Goal: Task Accomplishment & Management: Use online tool/utility

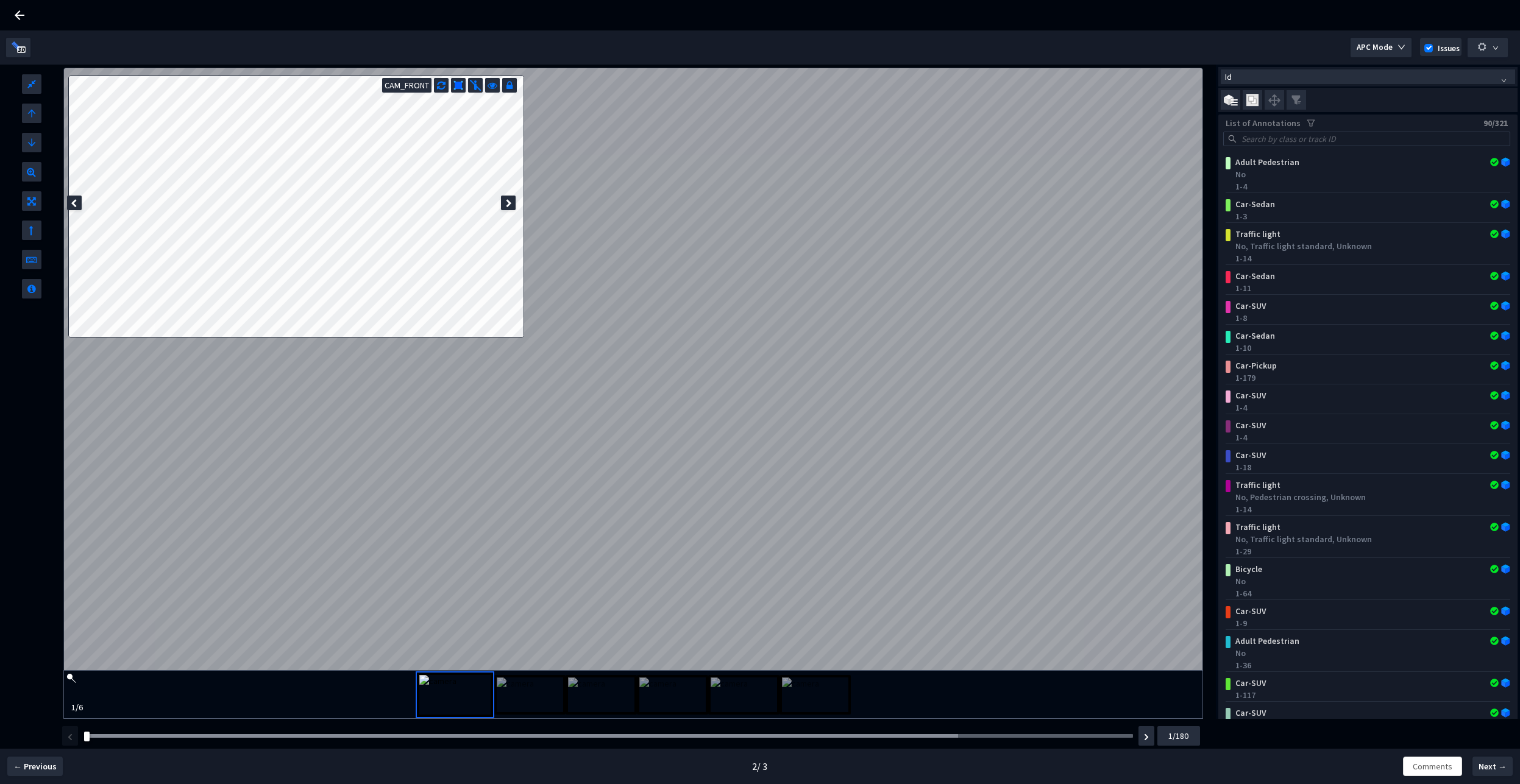
click at [618, 733] on div "Frame :" at bounding box center [609, 736] width 1058 height 12
click at [613, 735] on div at bounding box center [608, 735] width 1049 height 3
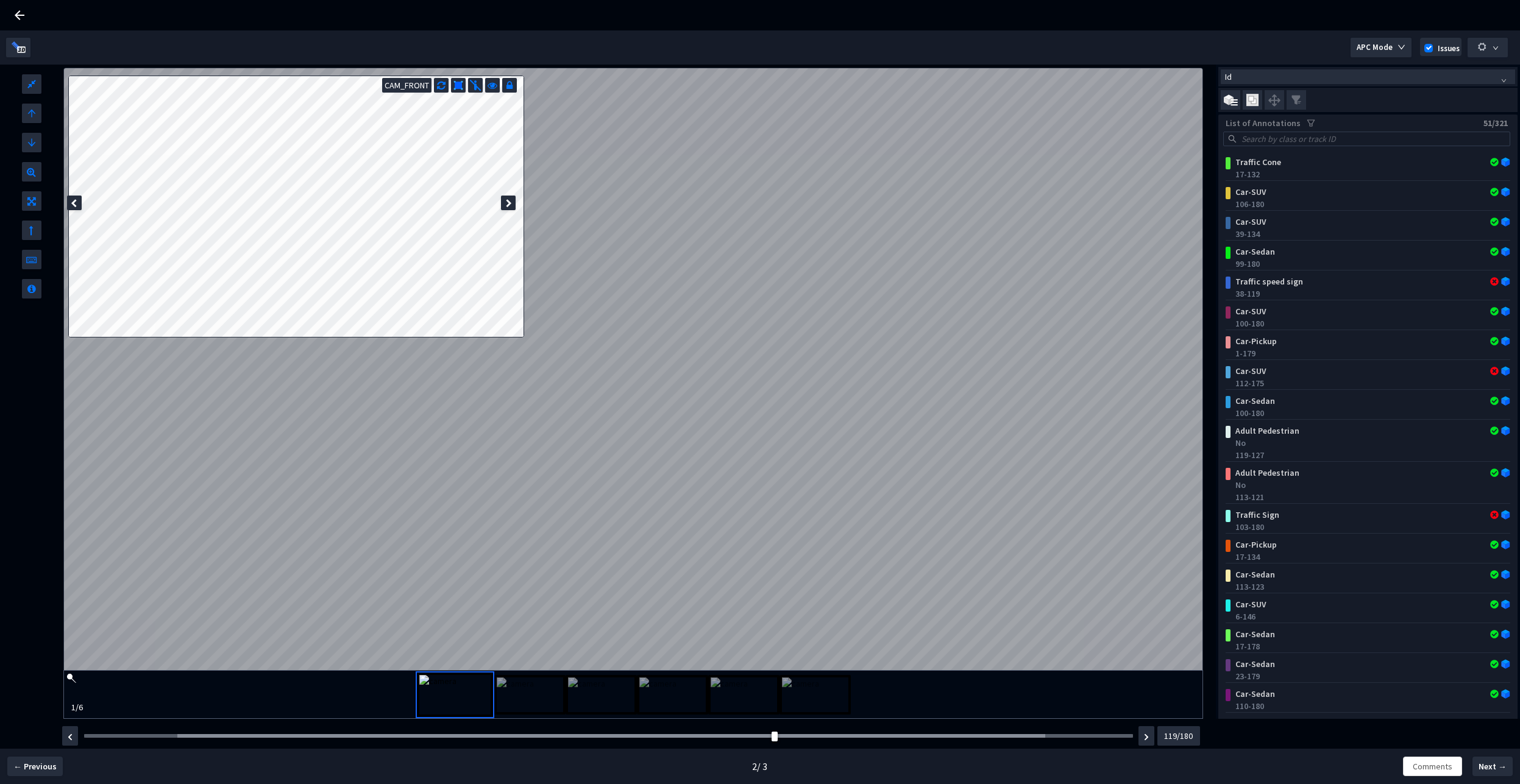
click at [512, 199] on icon at bounding box center [509, 203] width 6 height 9
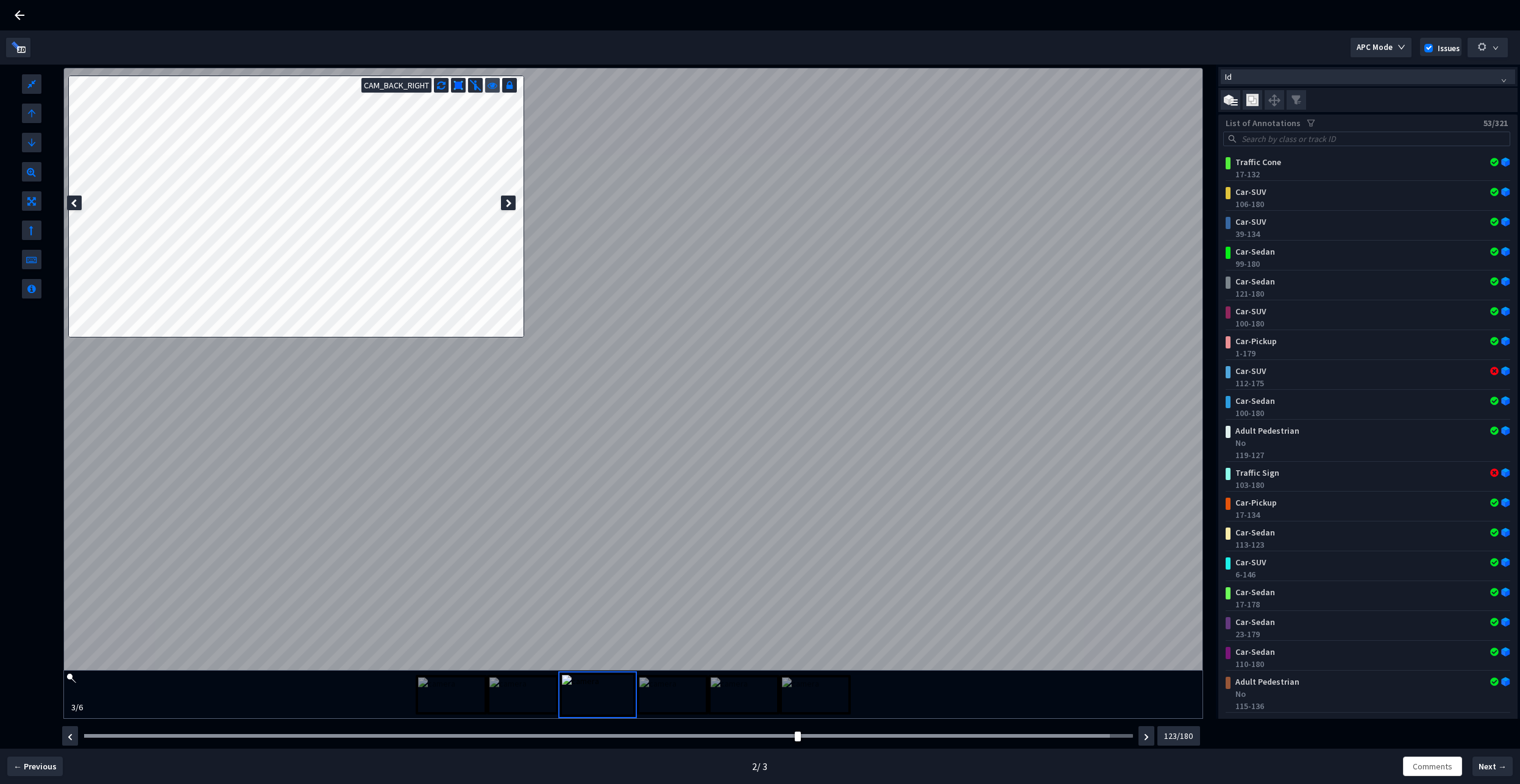
click at [496, 84] on icon at bounding box center [492, 84] width 10 height 12
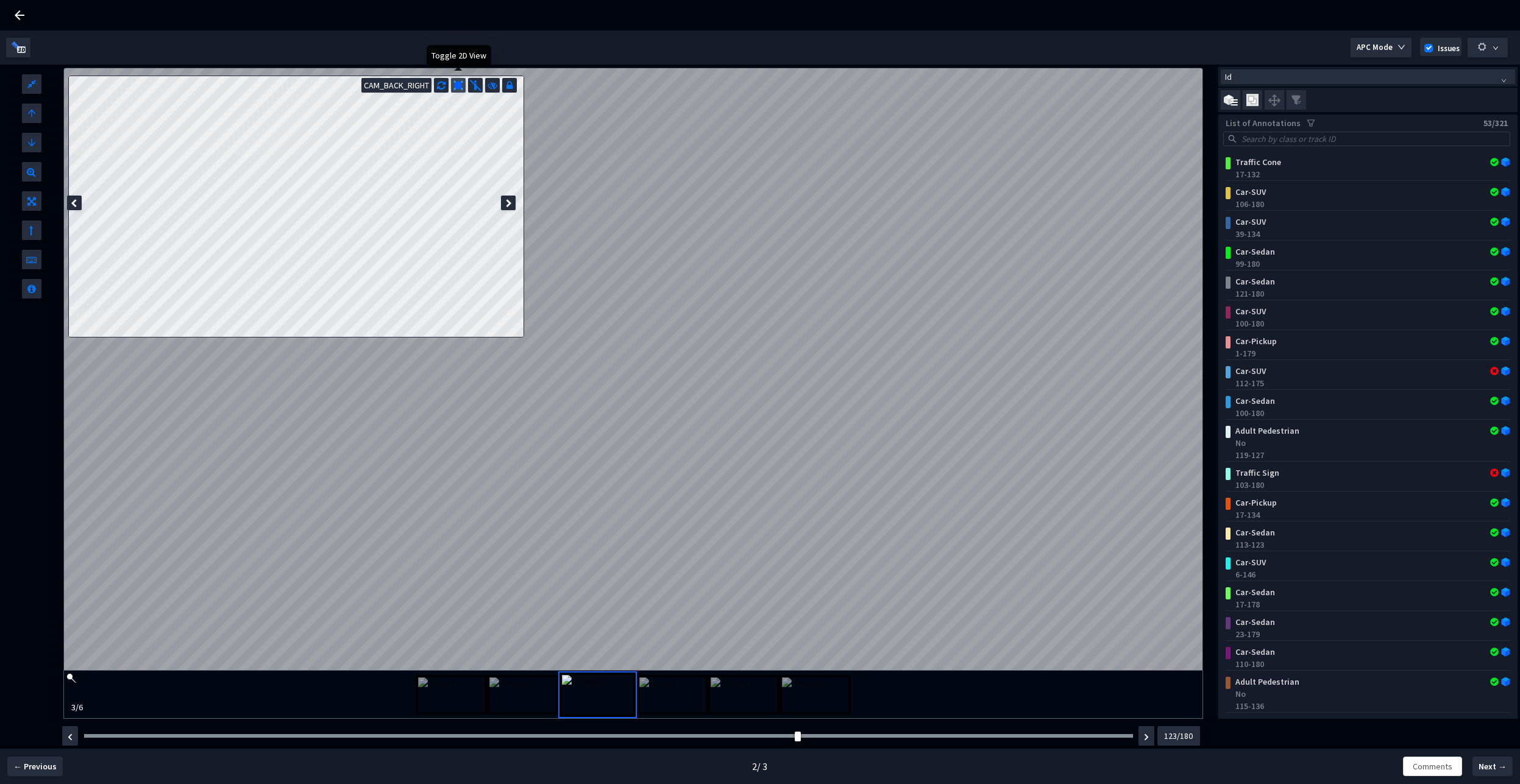
click at [463, 86] on img at bounding box center [458, 85] width 10 height 10
click at [490, 86] on icon at bounding box center [492, 84] width 10 height 12
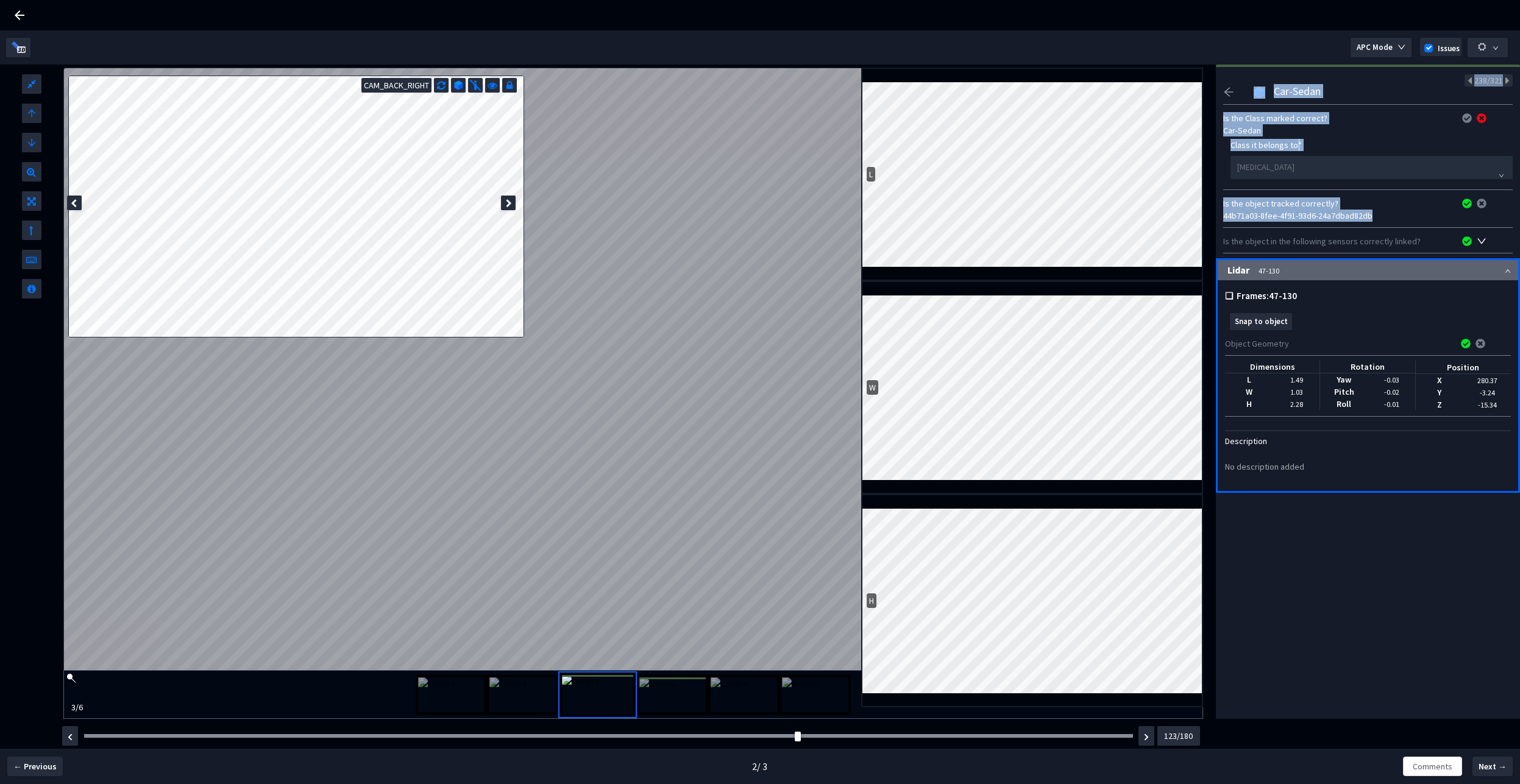
drag, startPoint x: 1381, startPoint y: 217, endPoint x: 1215, endPoint y: 217, distance: 166.0
click at [1215, 217] on div "Id List of Annotations 53/321 Traffic Cone 17-132 Car-SUV 106-180 Car-SUV 39-13…" at bounding box center [1361, 409] width 317 height 689
click at [1229, 225] on div "Is the Class marked correct? Car-Sedan Class it belongs to * [MEDICAL_DATA] Is …" at bounding box center [1368, 298] width 289 height 393
drag, startPoint x: 1372, startPoint y: 215, endPoint x: 1226, endPoint y: 216, distance: 146.0
click at [1226, 216] on div "44b71a03-8fee-4f91-93d6-24a7dbad82db" at bounding box center [1368, 215] width 289 height 12
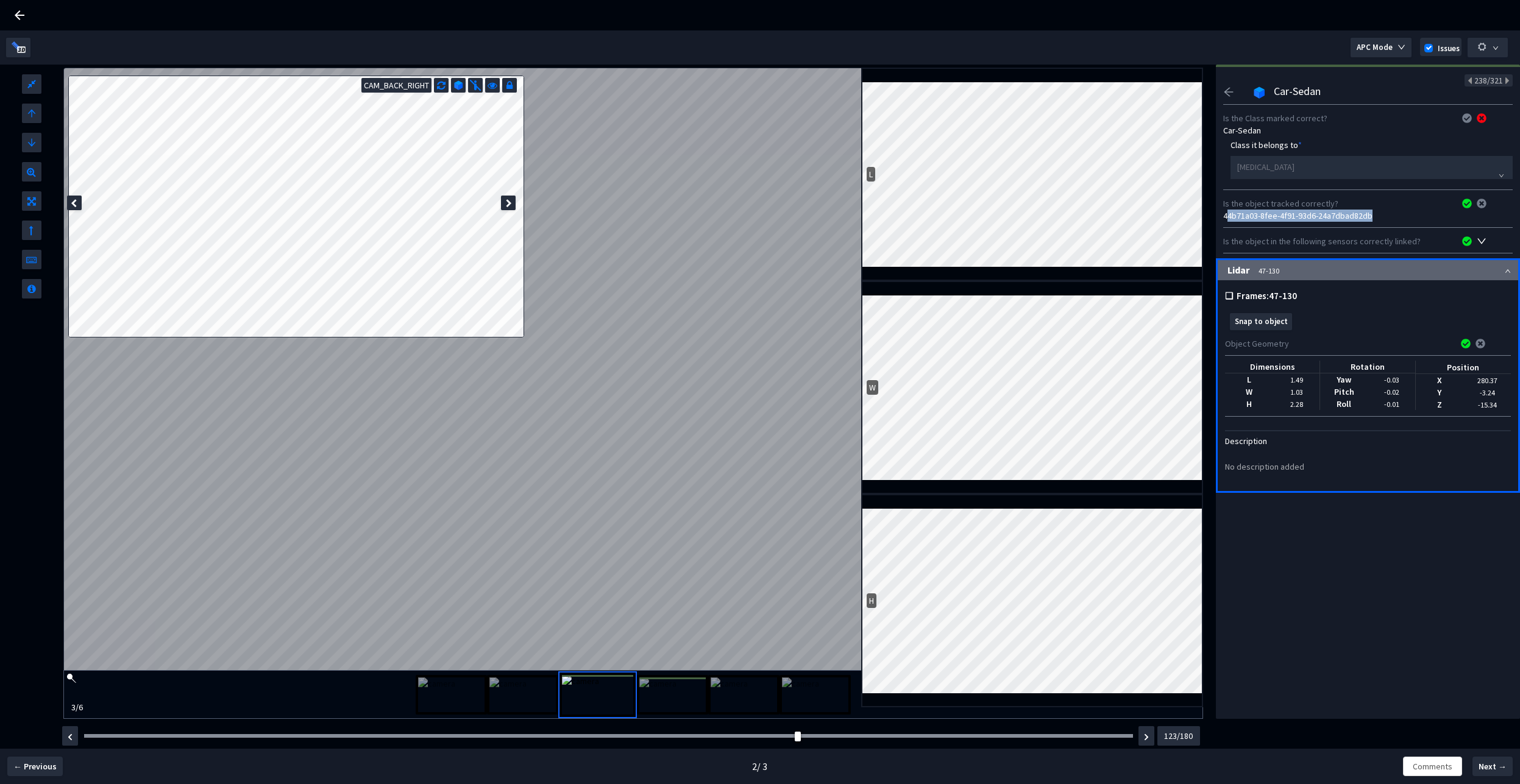
drag, startPoint x: 1237, startPoint y: 217, endPoint x: 1247, endPoint y: 219, distance: 10.2
click at [1240, 219] on div "44b71a03-8fee-4f91-93d6-24a7dbad82db" at bounding box center [1368, 215] width 289 height 12
click at [1247, 219] on div "44b71a03-8fee-4f91-93d6-24a7dbad82db" at bounding box center [1368, 215] width 289 height 12
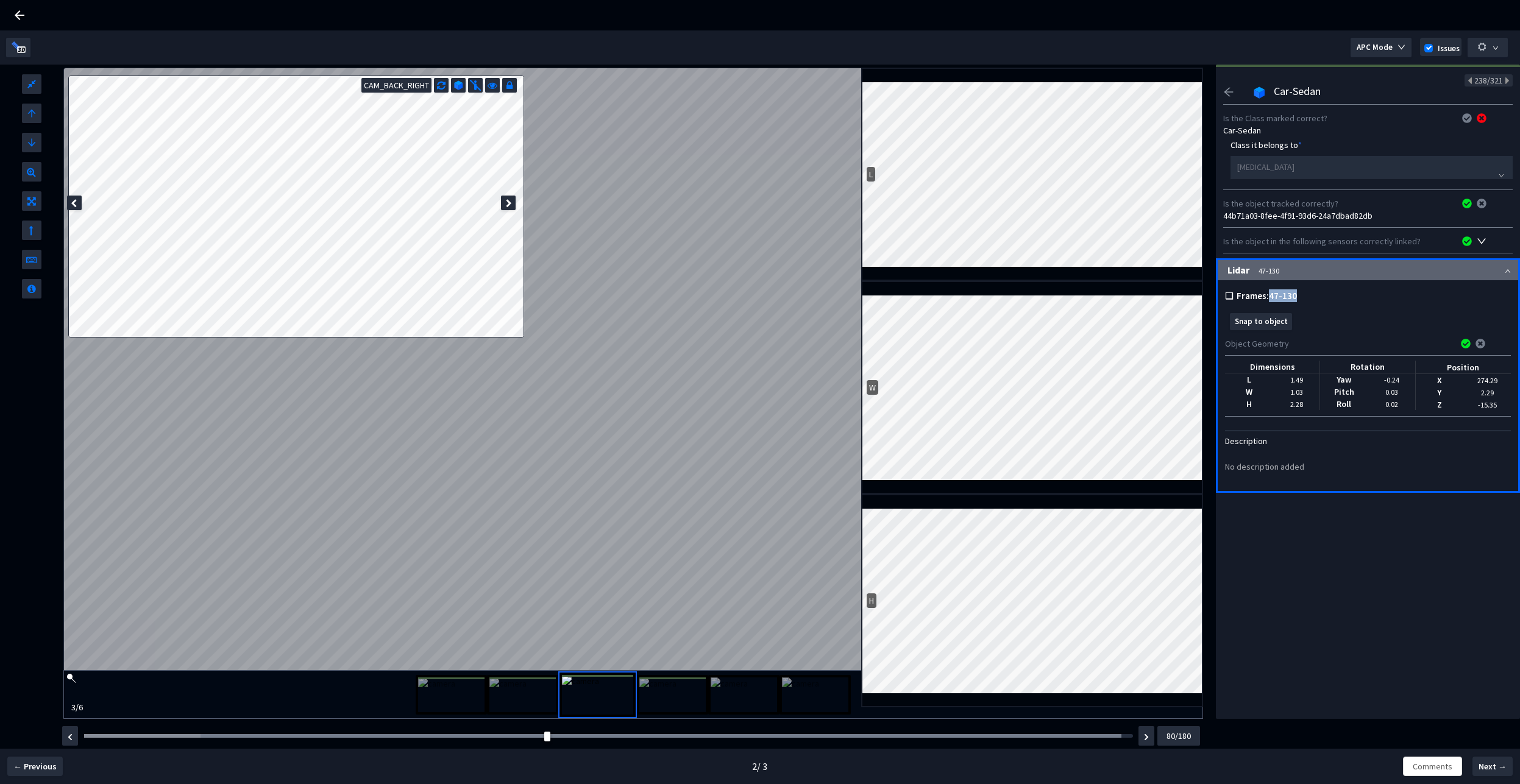
drag, startPoint x: 1270, startPoint y: 295, endPoint x: 1305, endPoint y: 294, distance: 35.0
click at [1305, 294] on pre "❏ Frames: 47-130" at bounding box center [1368, 295] width 286 height 13
click at [719, 735] on div at bounding box center [603, 735] width 1038 height 3
click at [790, 740] on div "Frame : 113" at bounding box center [609, 736] width 1058 height 12
click at [790, 734] on div at bounding box center [608, 735] width 1049 height 3
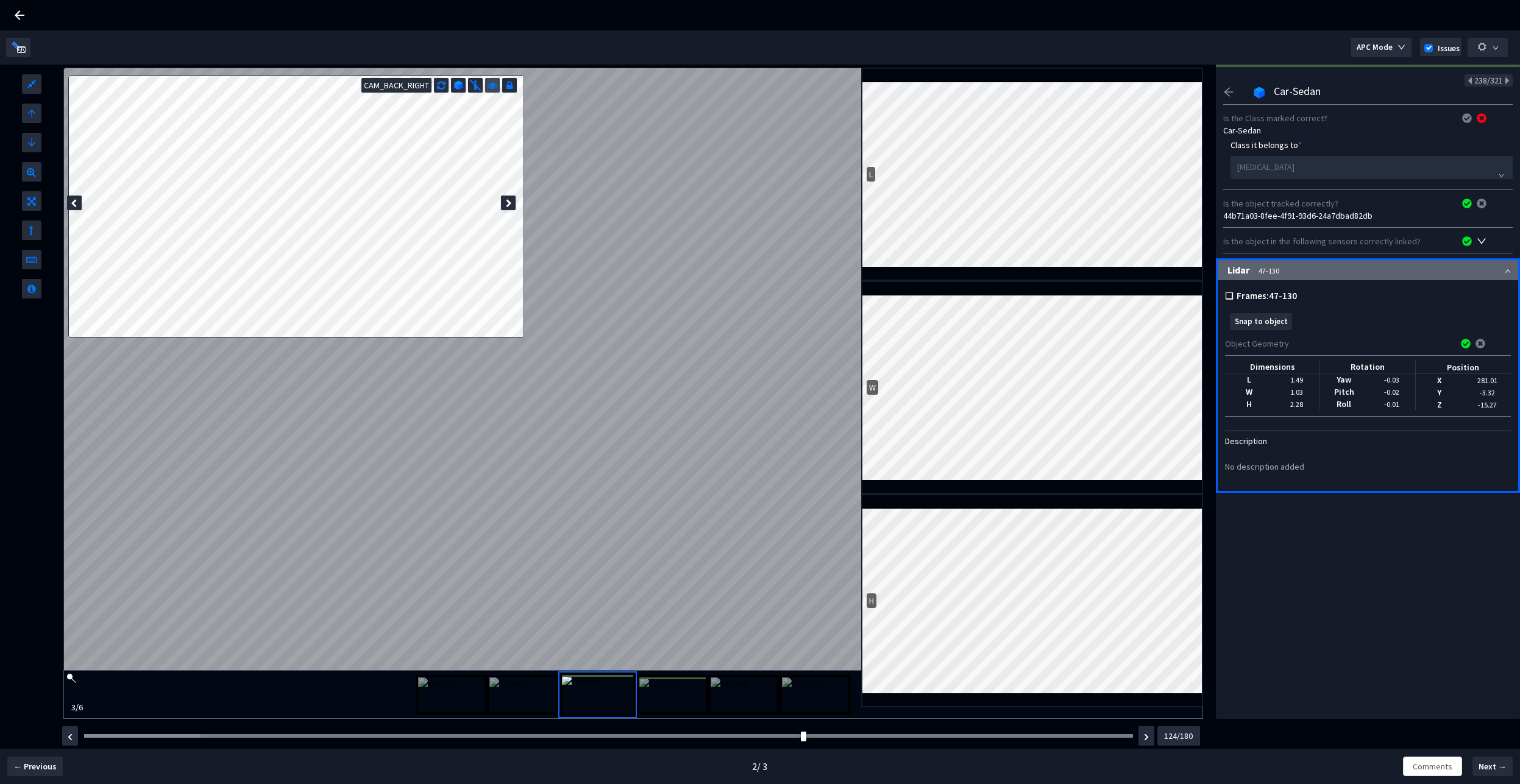
click at [493, 84] on icon at bounding box center [492, 84] width 10 height 12
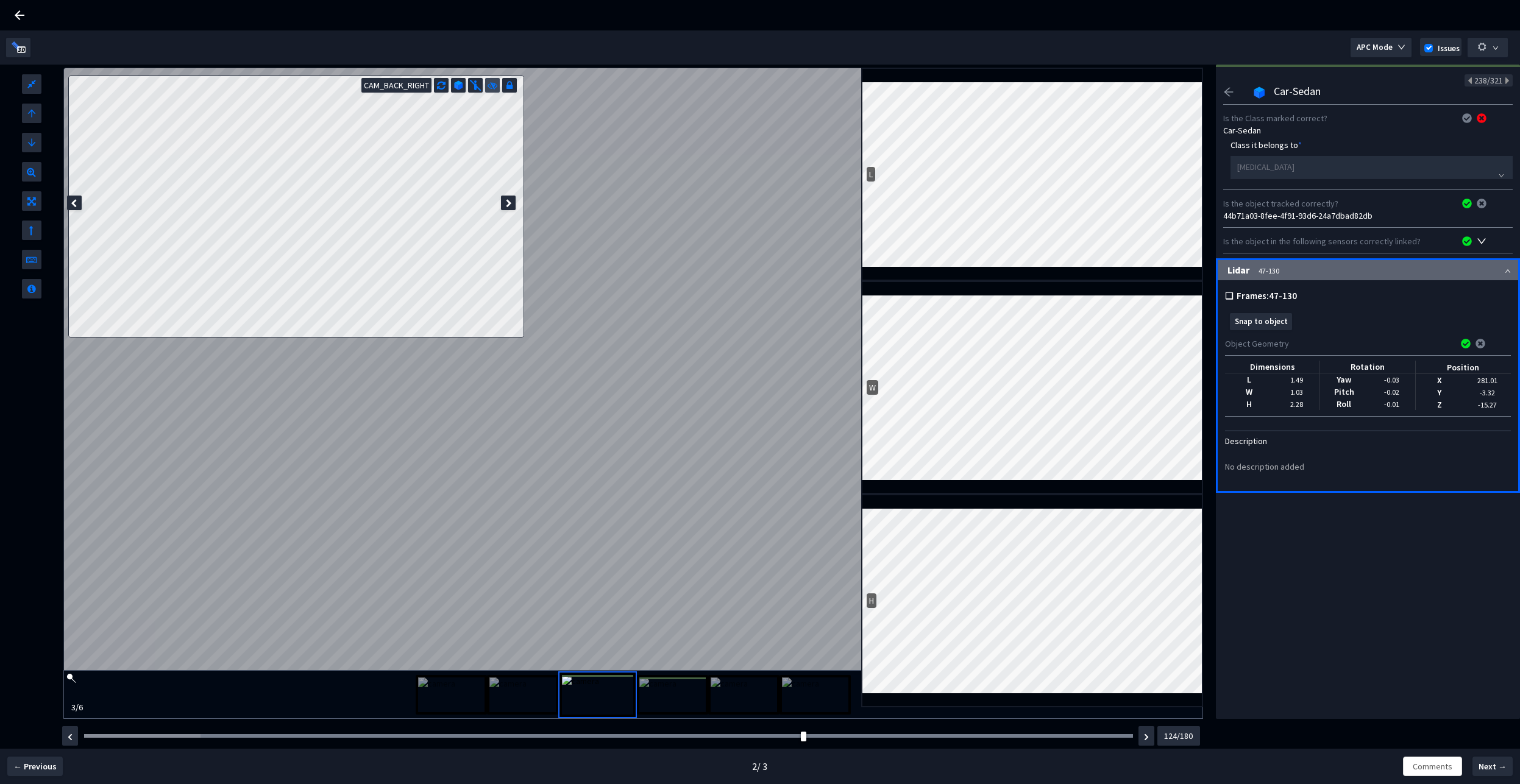
click at [488, 80] on icon at bounding box center [492, 84] width 10 height 12
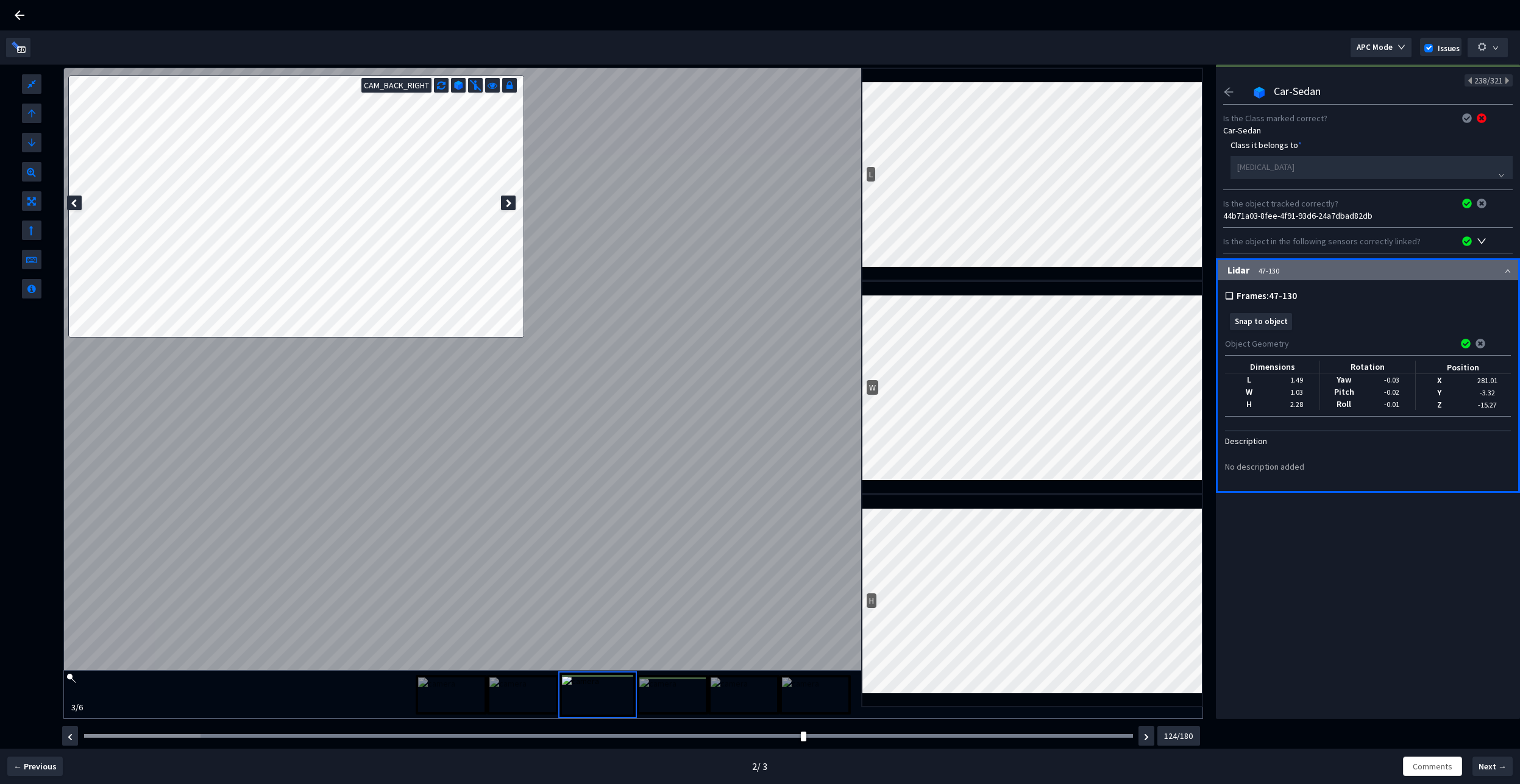
click at [970, 779] on div "2 / 3" at bounding box center [760, 766] width 1014 height 35
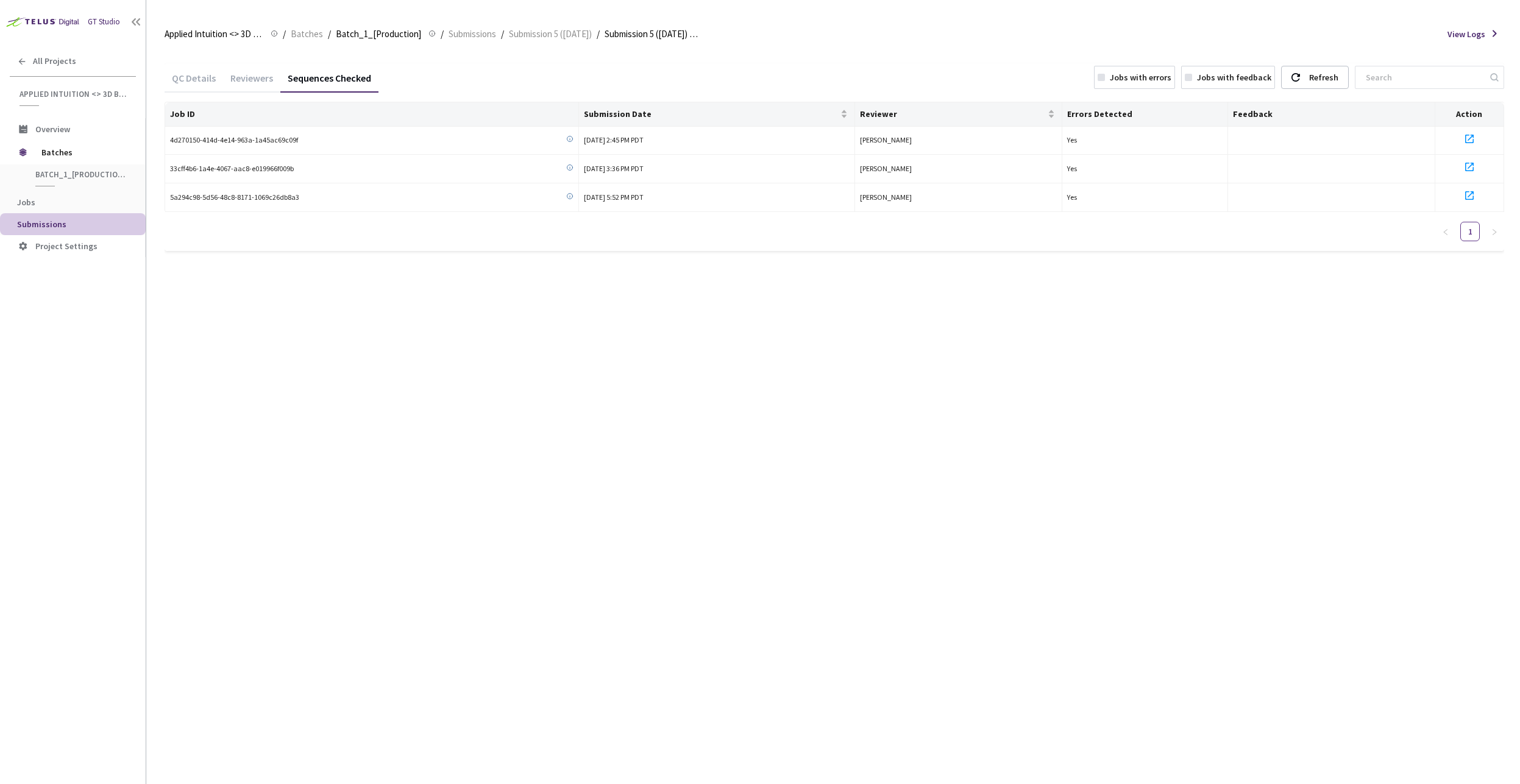
click at [500, 288] on div "QC Details Reviewers Sequences Checked Jobs with errors Jobs with feedback Refr…" at bounding box center [834, 416] width 1340 height 735
click at [398, 315] on div "QC Details Reviewers Sequences Checked Jobs with errors Jobs with feedback Refr…" at bounding box center [834, 416] width 1340 height 735
click at [542, 39] on span "Submission 5 ([DATE])" at bounding box center [550, 34] width 83 height 15
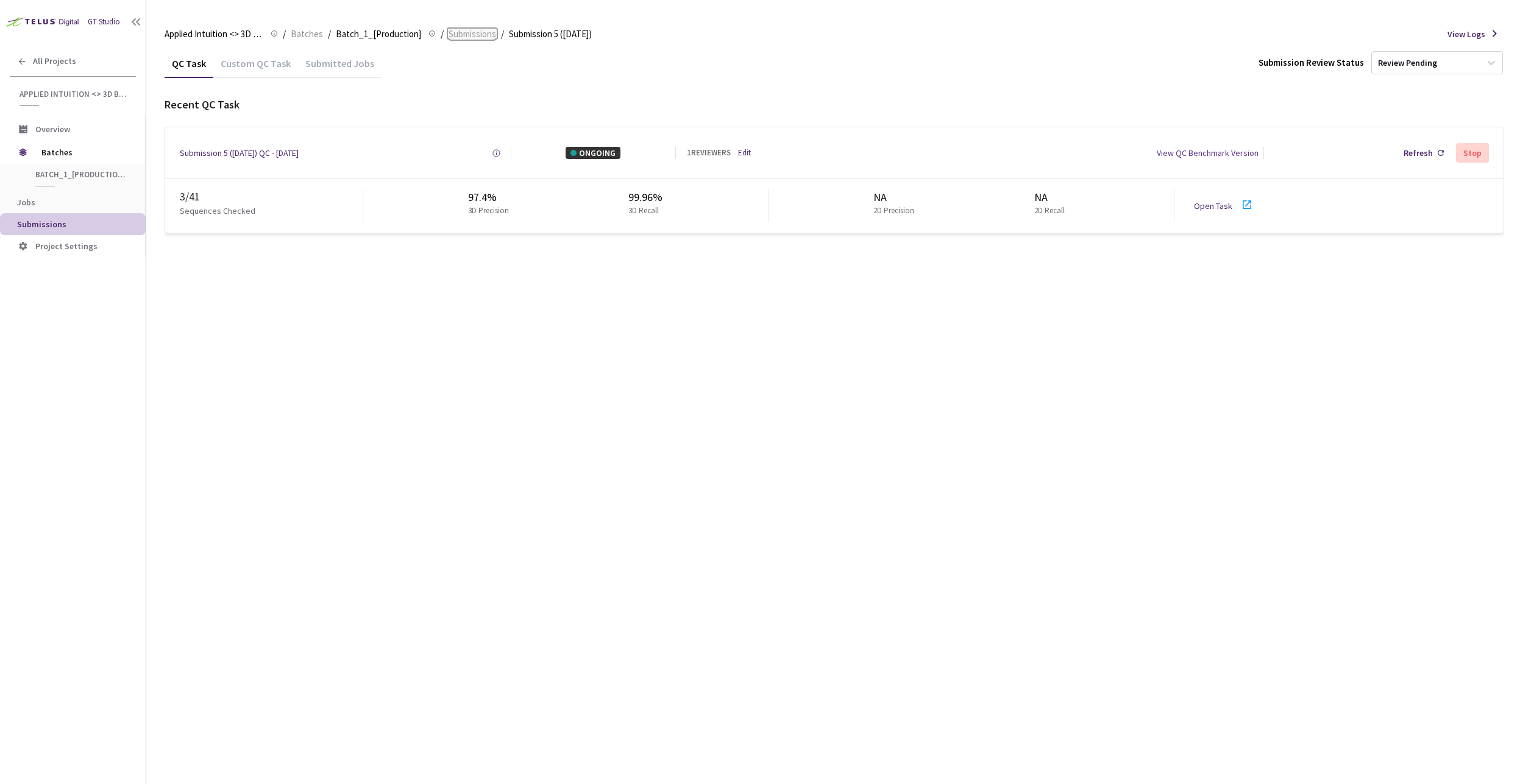
click at [452, 29] on span "Submissions" at bounding box center [472, 34] width 47 height 15
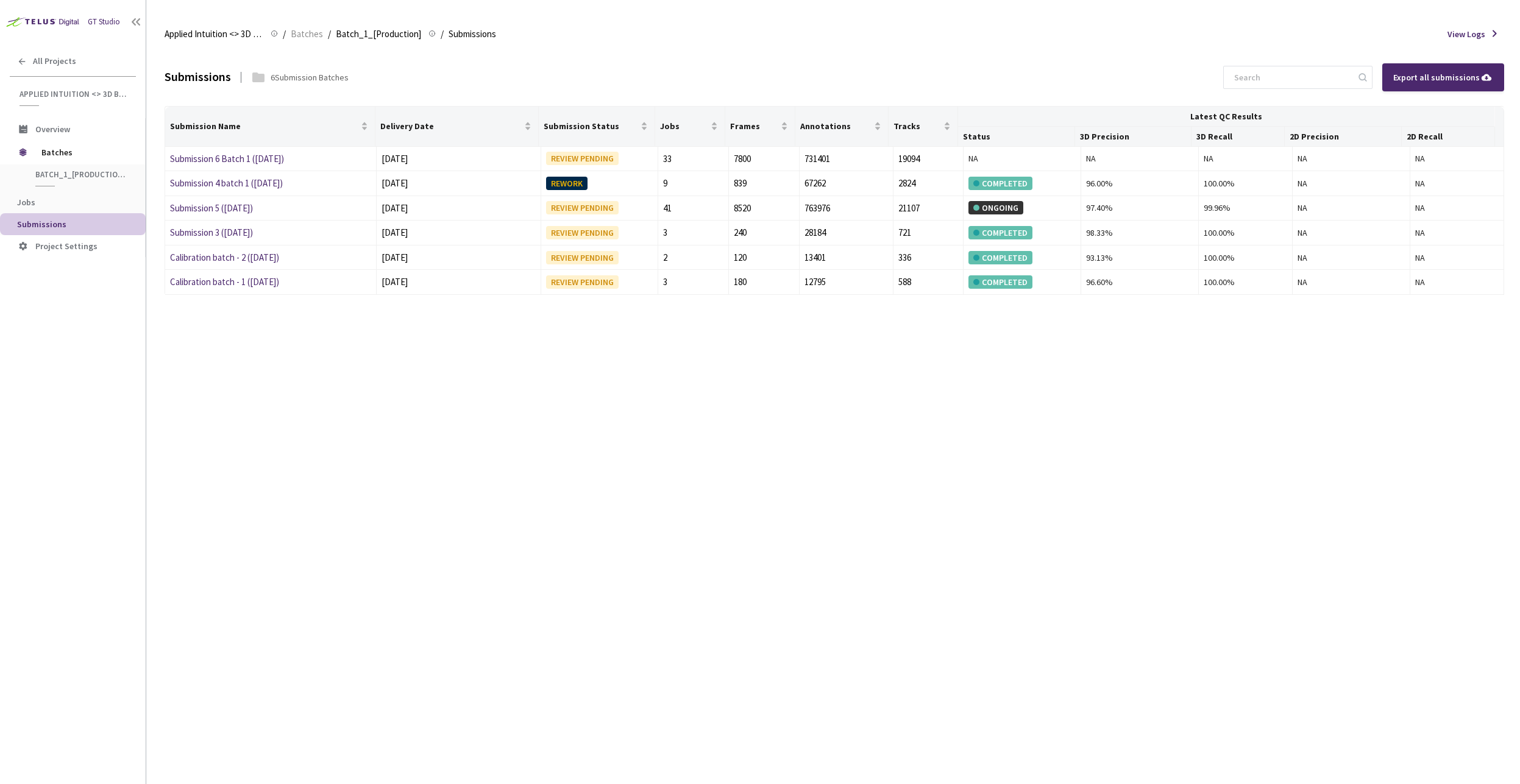
click at [505, 324] on div "Submissions 6 Submission Batches Export all submissions Submission Name Deliver…" at bounding box center [834, 416] width 1340 height 735
click at [250, 373] on div "Submissions 6 Submission Batches Export all submissions Submission Name Deliver…" at bounding box center [834, 416] width 1340 height 735
click at [211, 204] on link "Submission 5 ([DATE])" at bounding box center [211, 207] width 83 height 11
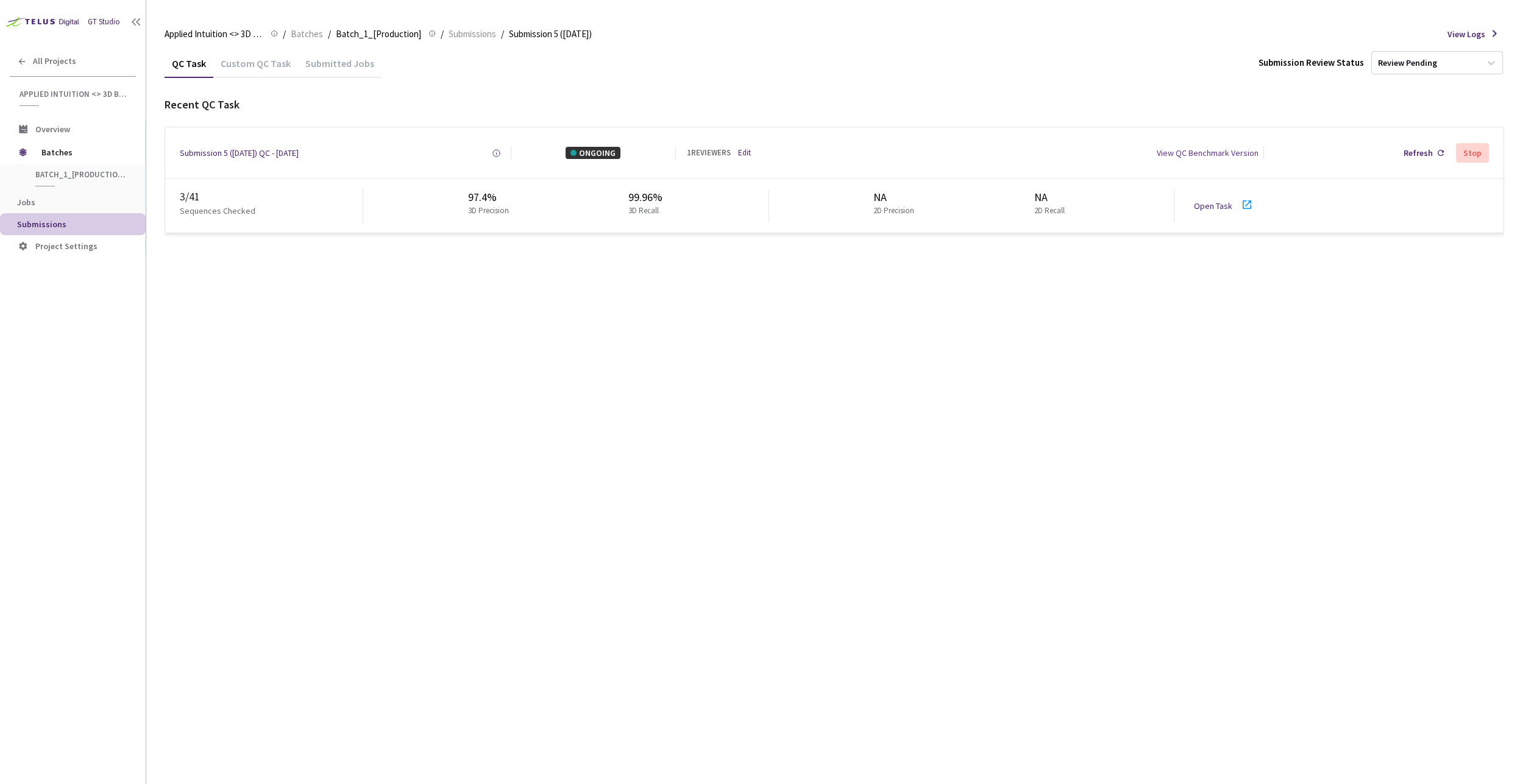
click at [321, 66] on div "Submitted Jobs" at bounding box center [339, 67] width 83 height 21
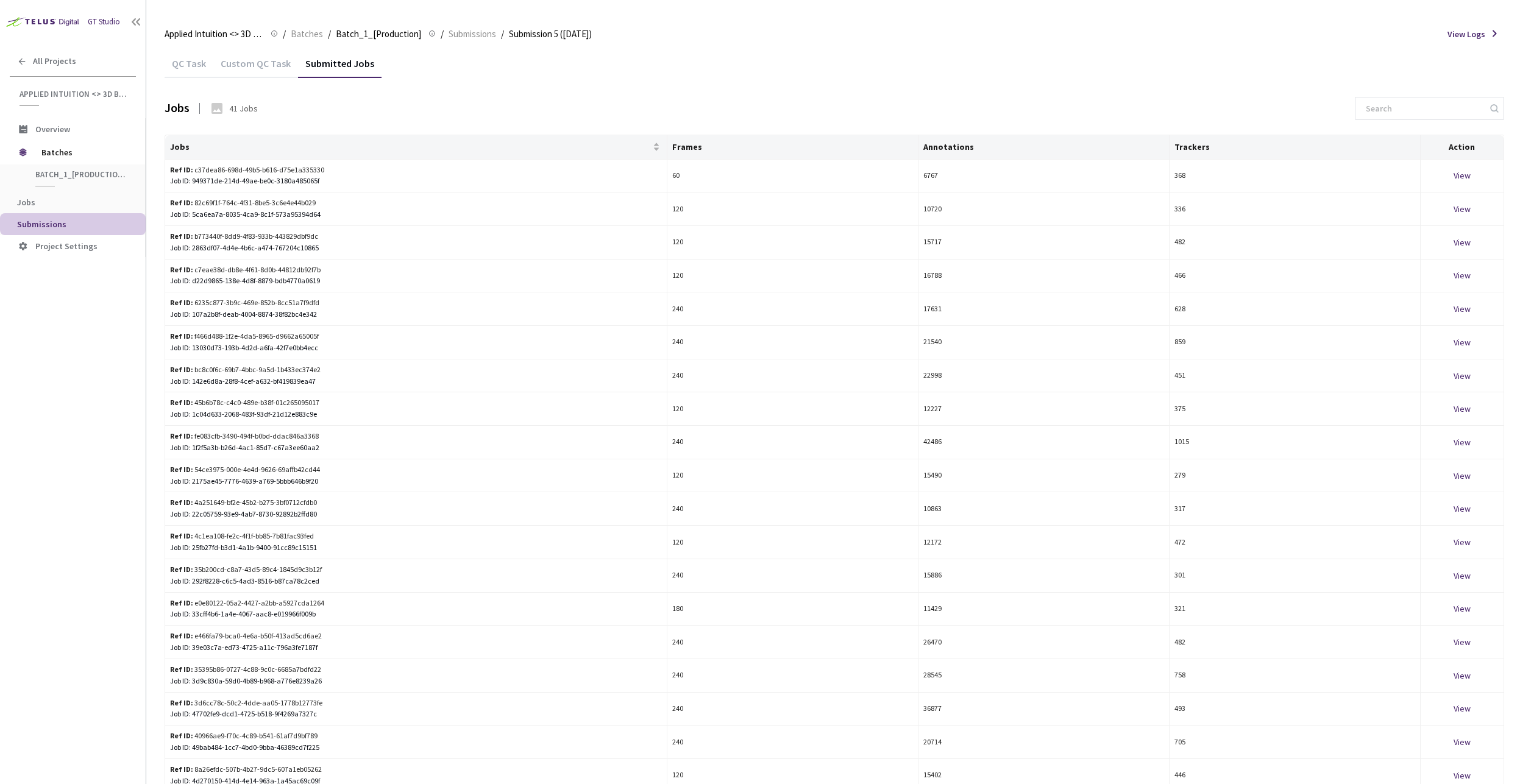
click at [199, 65] on div "QC Task" at bounding box center [189, 67] width 49 height 21
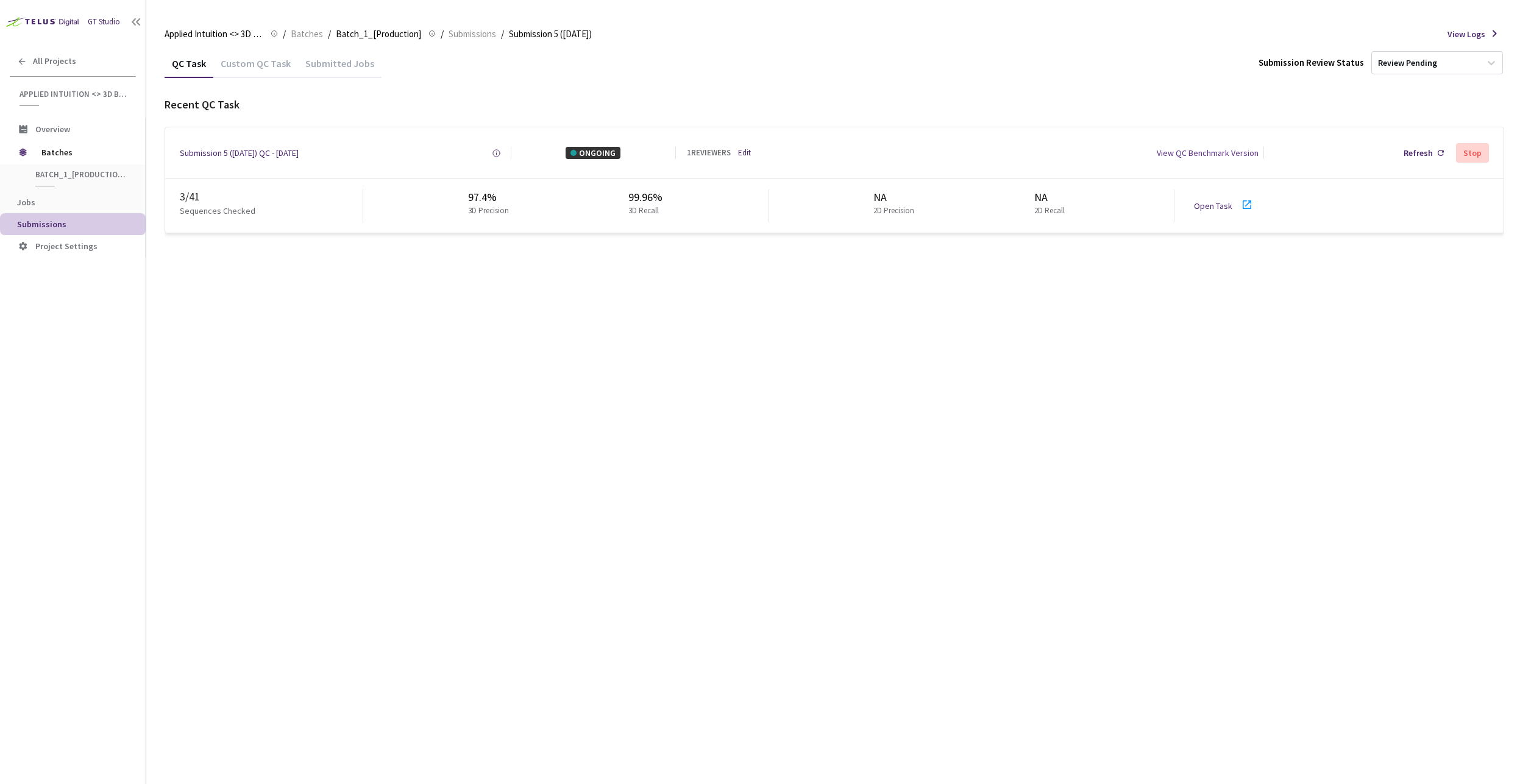
click at [265, 62] on div "Custom QC Task" at bounding box center [255, 67] width 85 height 21
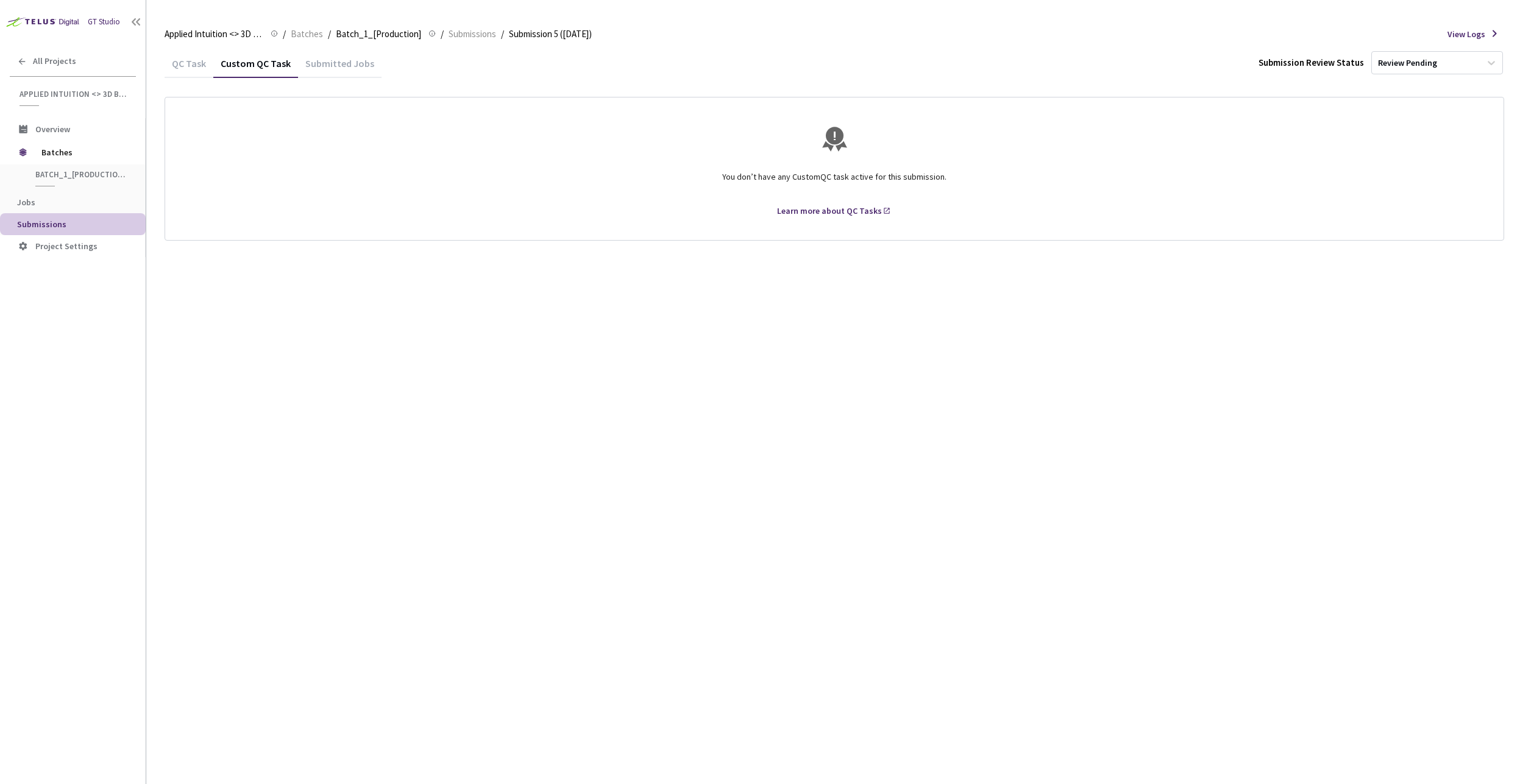
click at [318, 63] on div "Submitted Jobs" at bounding box center [339, 67] width 83 height 21
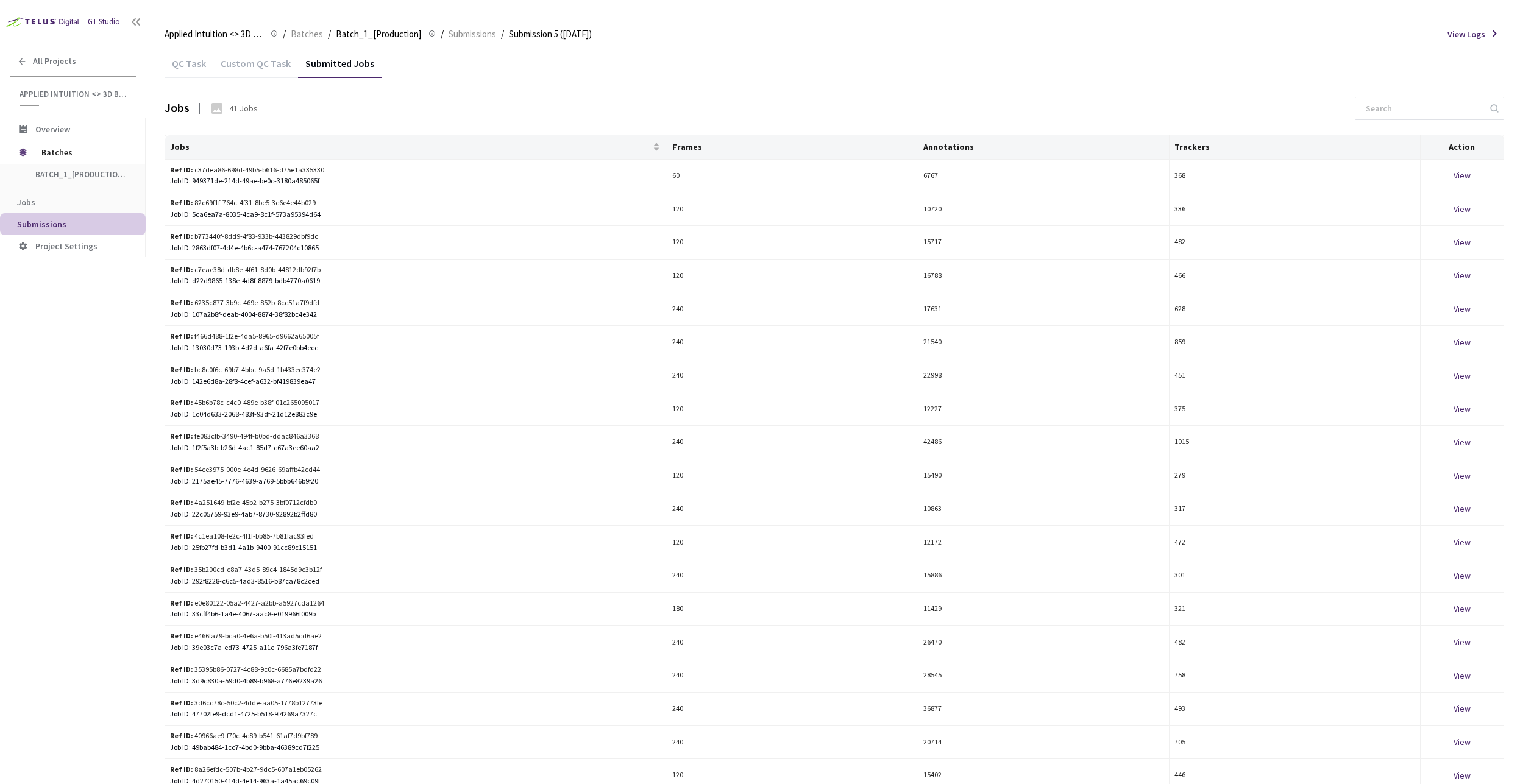
click at [255, 65] on div "Custom QC Task" at bounding box center [255, 67] width 85 height 21
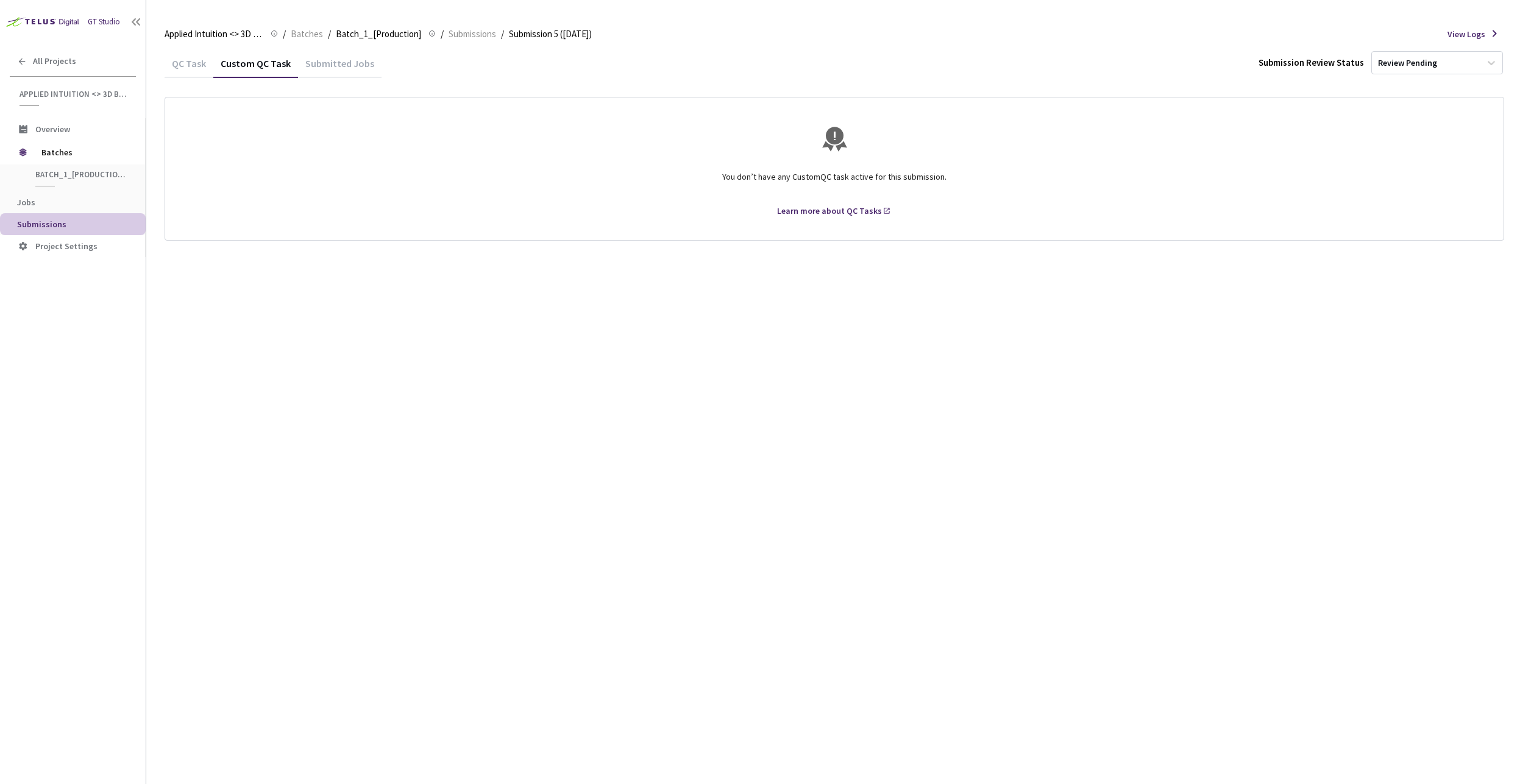
click at [173, 68] on div "QC Task" at bounding box center [189, 67] width 49 height 21
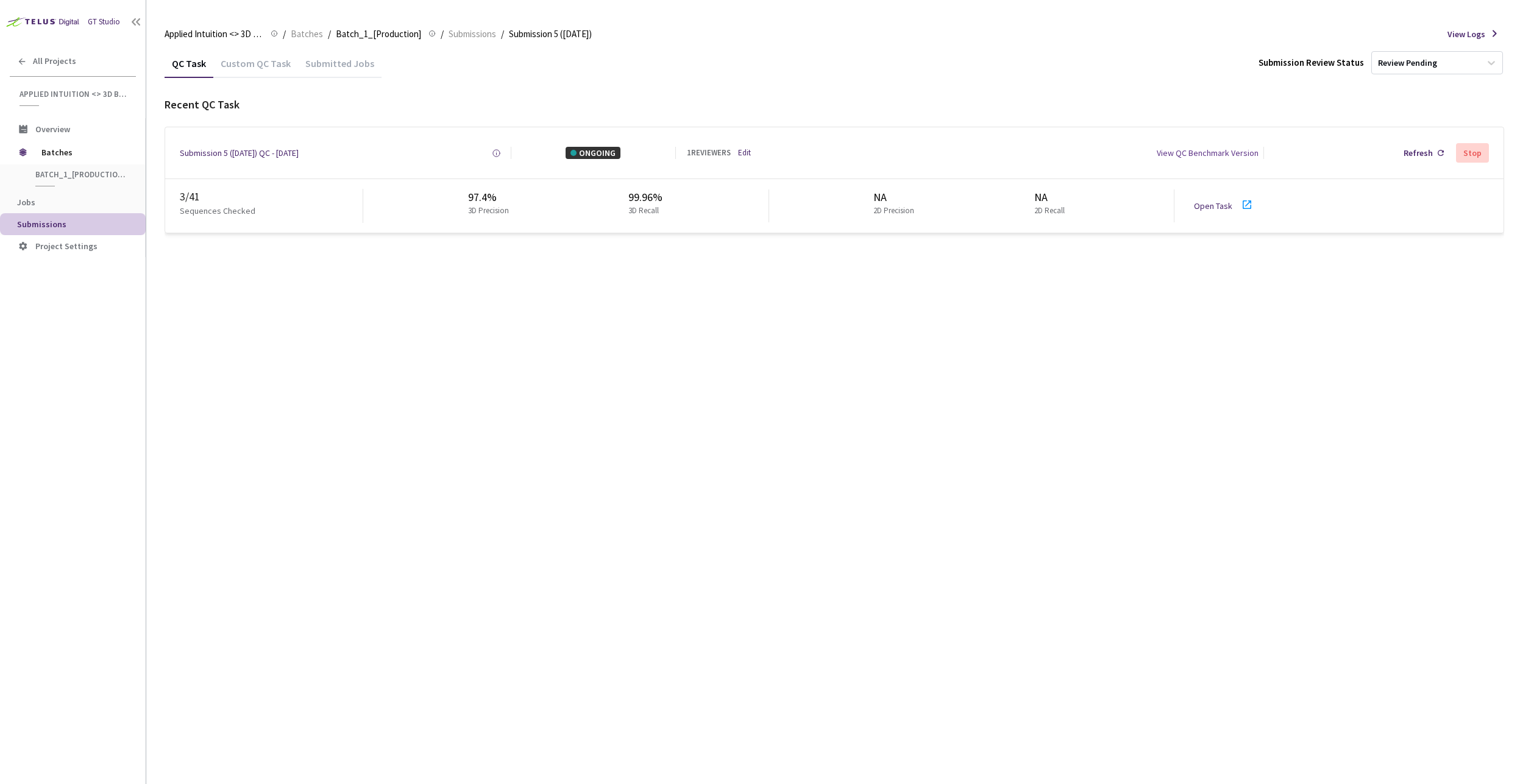
click at [778, 371] on div "QC Task Custom QC Task Submitted Jobs Submission Review Status Review Pending R…" at bounding box center [834, 416] width 1340 height 735
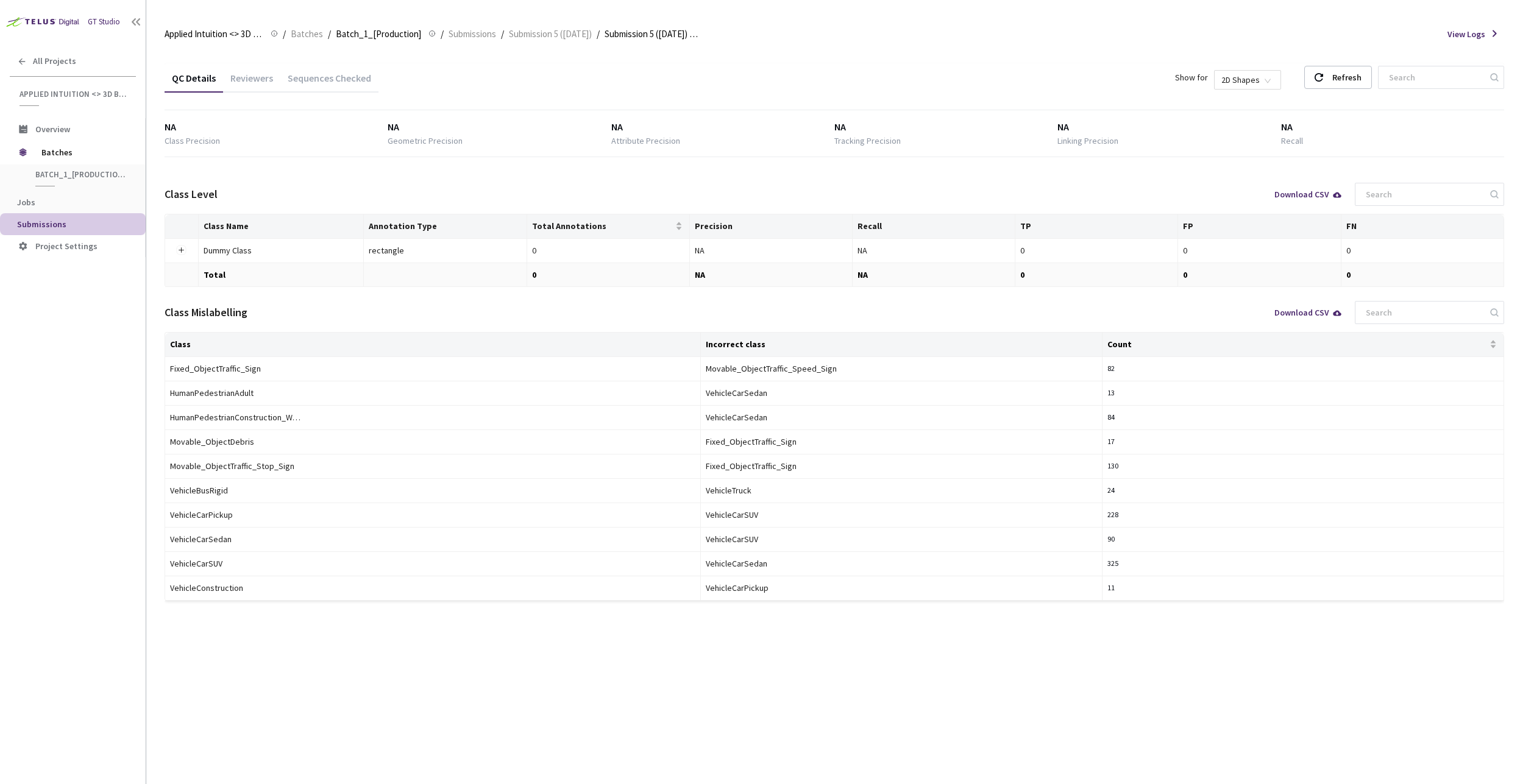
click at [329, 82] on div "Sequences Checked" at bounding box center [329, 82] width 98 height 21
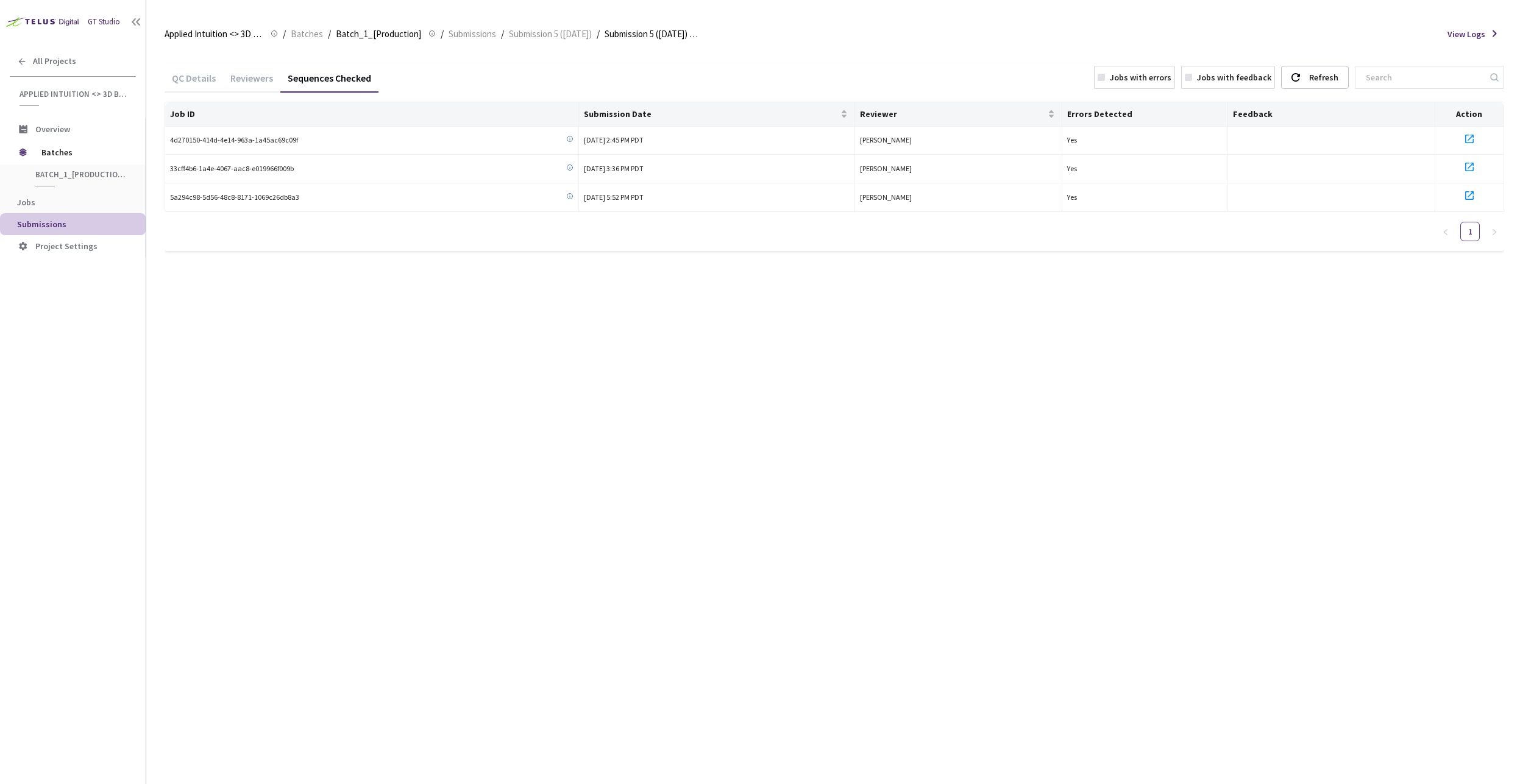
click at [511, 425] on div "QC Details Reviewers Sequences Checked Jobs with errors Jobs with feedback Refr…" at bounding box center [834, 416] width 1340 height 735
click at [192, 75] on div "QC Details" at bounding box center [194, 82] width 59 height 21
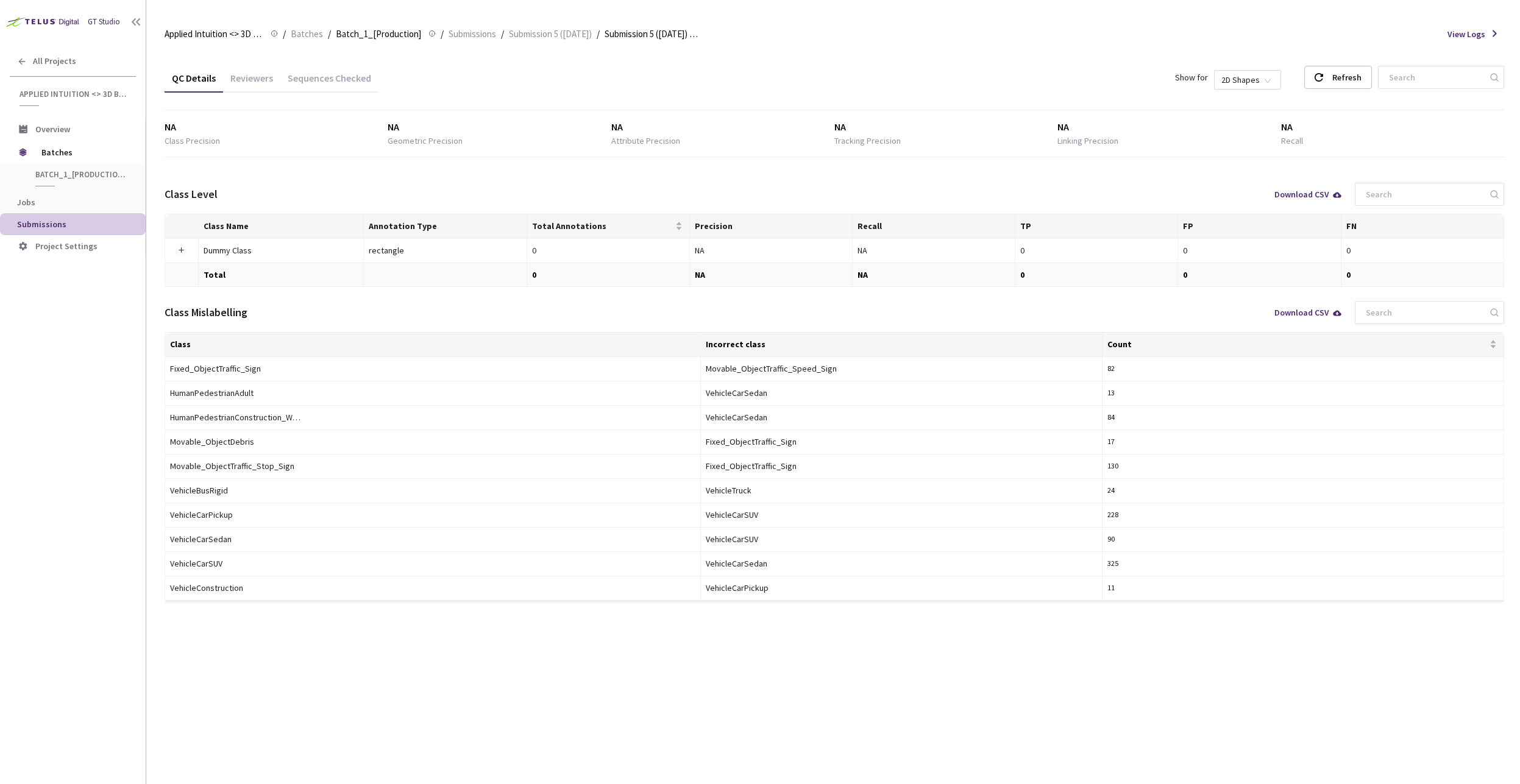
click at [235, 79] on div "Reviewers" at bounding box center [252, 82] width 57 height 21
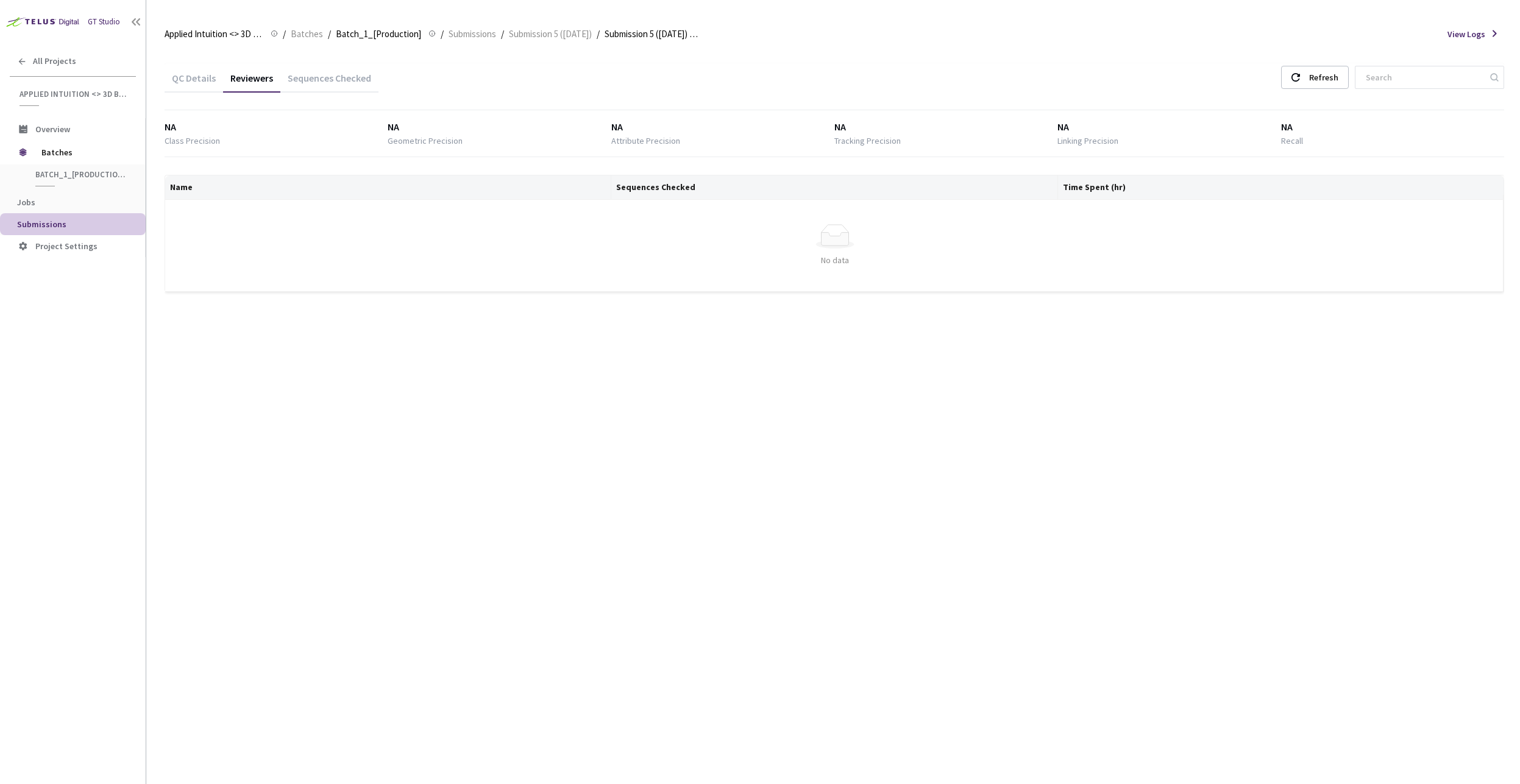
click at [290, 81] on div "Sequences Checked" at bounding box center [329, 82] width 98 height 21
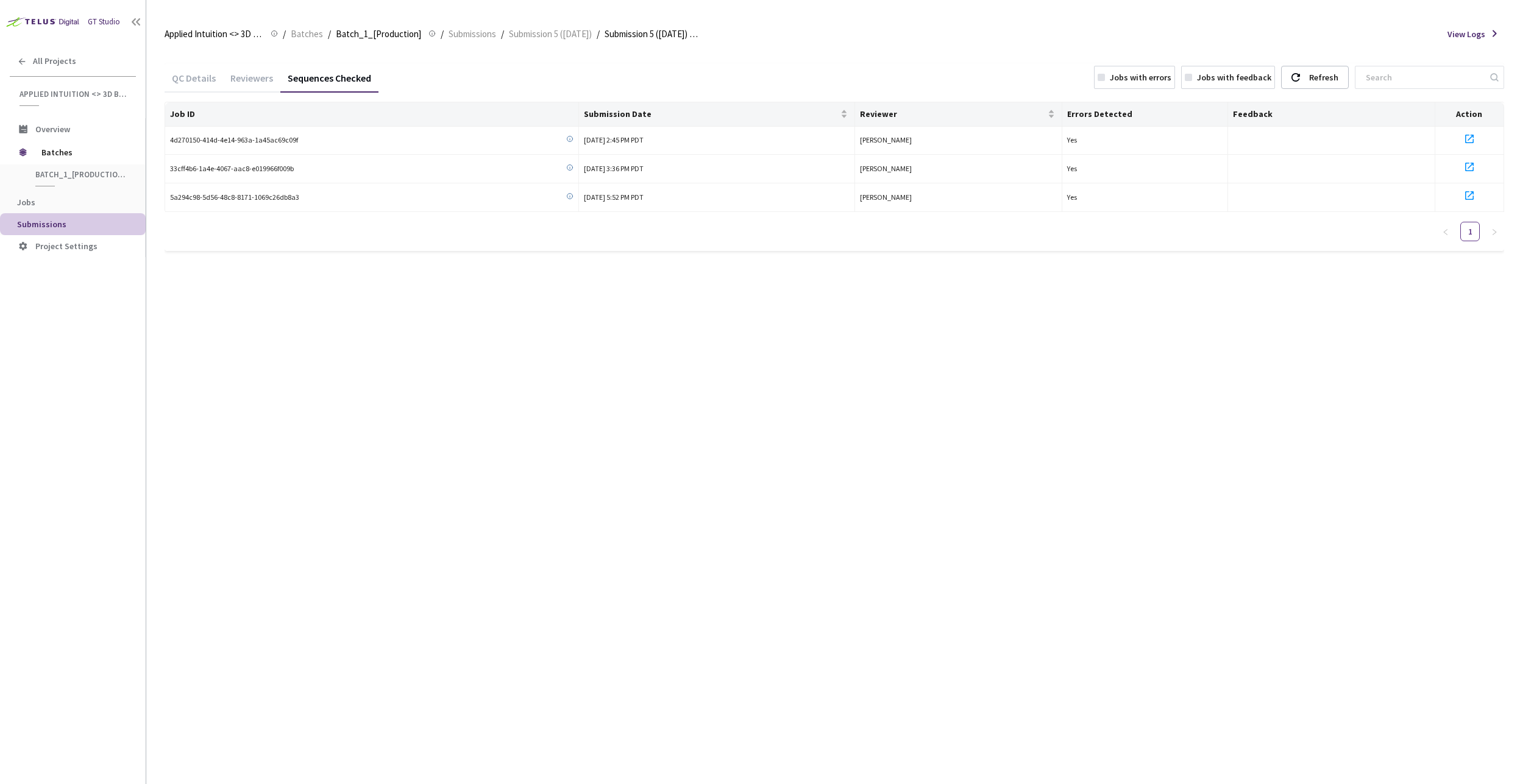
click at [508, 377] on div "QC Details Reviewers Sequences Checked Jobs with errors Jobs with feedback Refr…" at bounding box center [834, 416] width 1340 height 735
